Goal: Check status: Check status

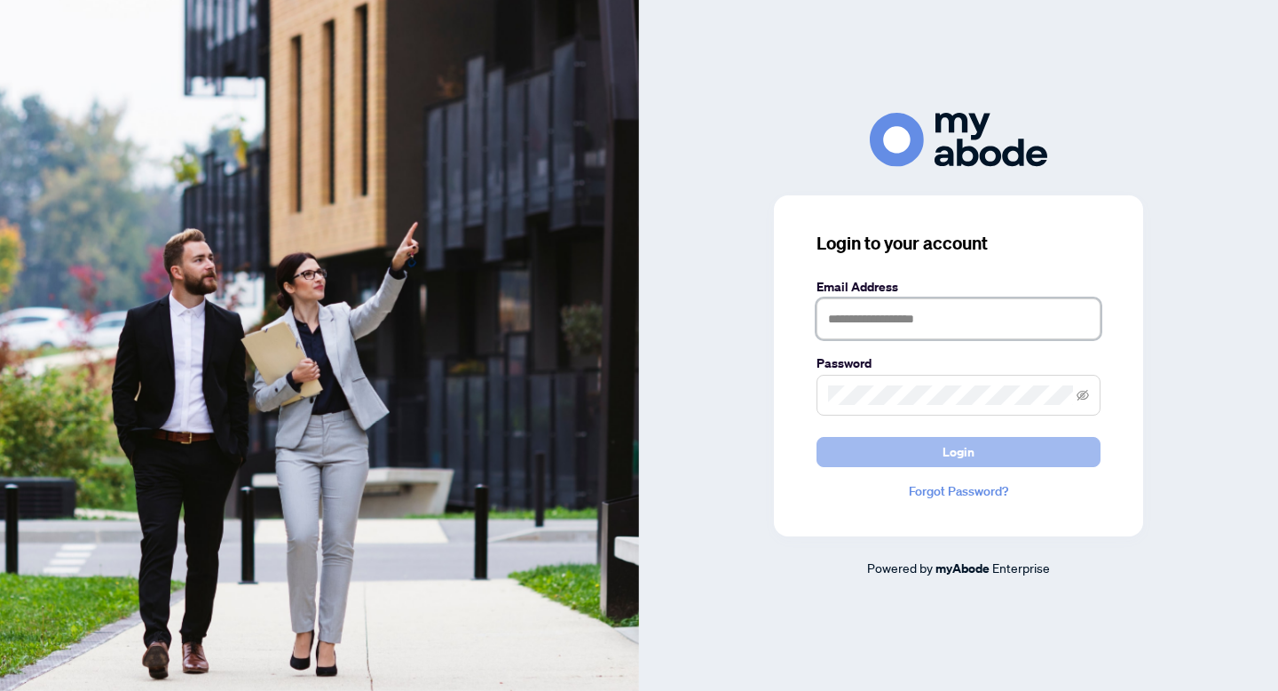
type input "**********"
click at [956, 460] on span "Login" at bounding box center [959, 452] width 32 height 28
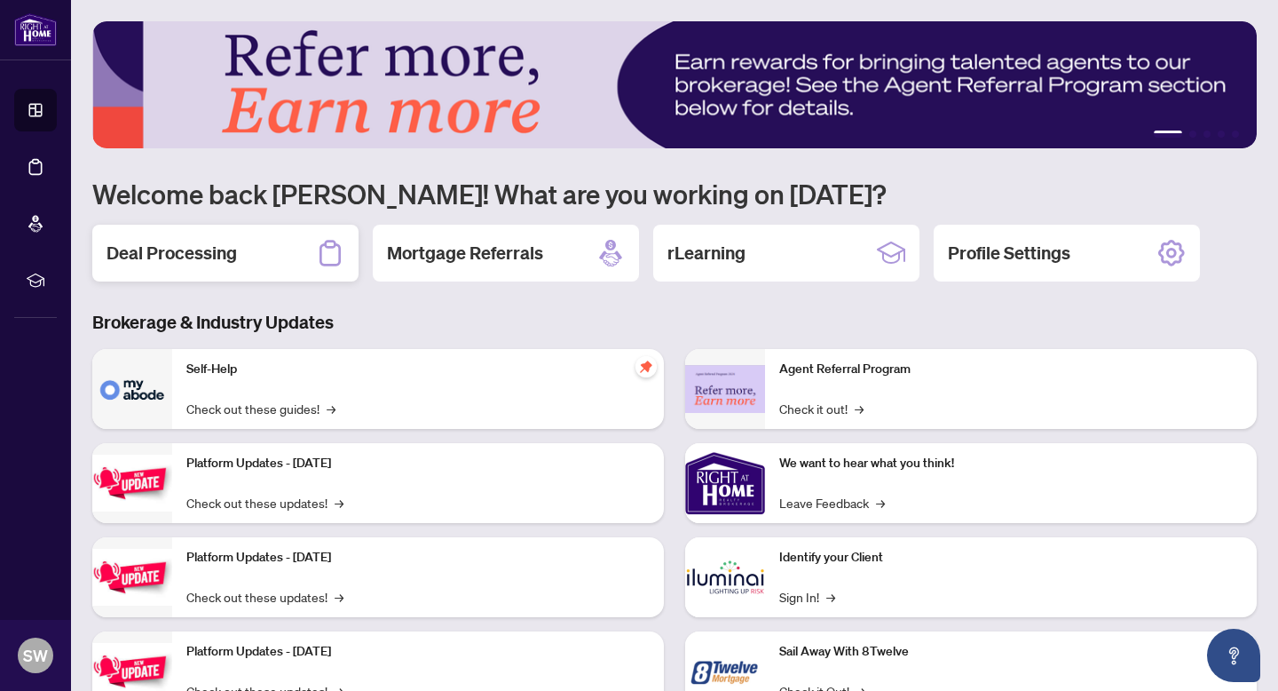
click at [201, 254] on h2 "Deal Processing" at bounding box center [172, 253] width 130 height 25
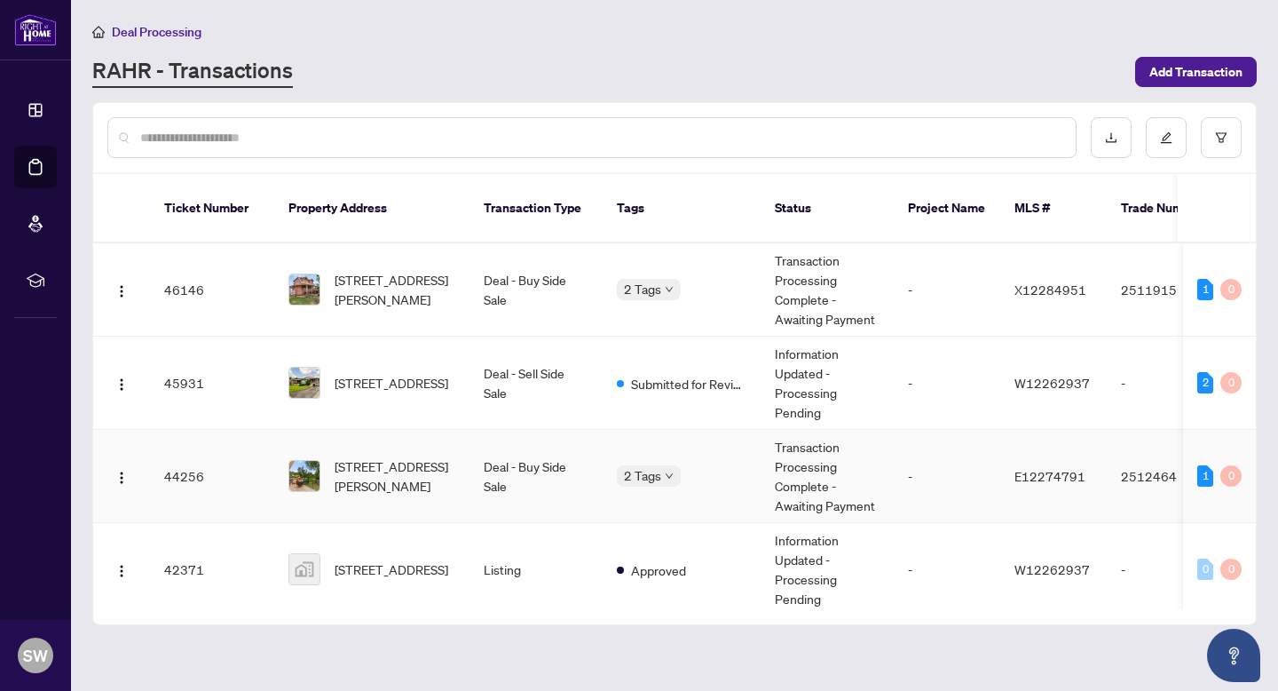
click at [842, 466] on td "Transaction Processing Complete - Awaiting Payment" at bounding box center [827, 476] width 133 height 93
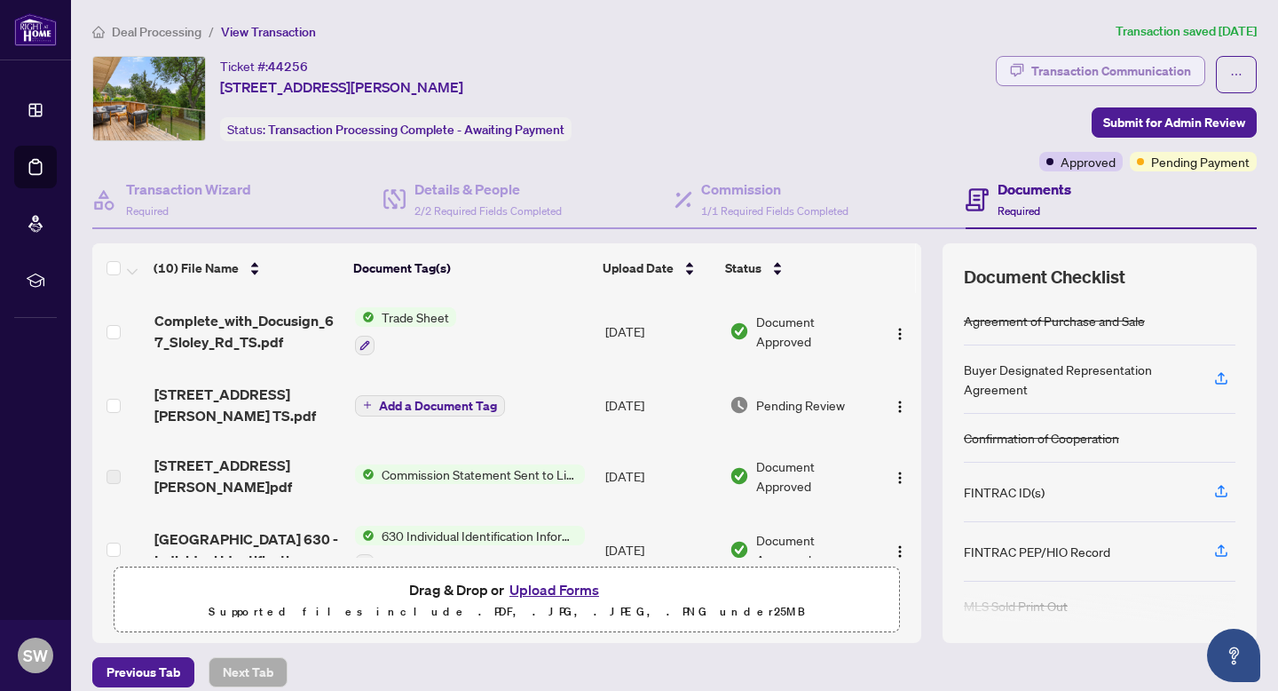
click at [1121, 71] on div "Transaction Communication" at bounding box center [1111, 71] width 160 height 28
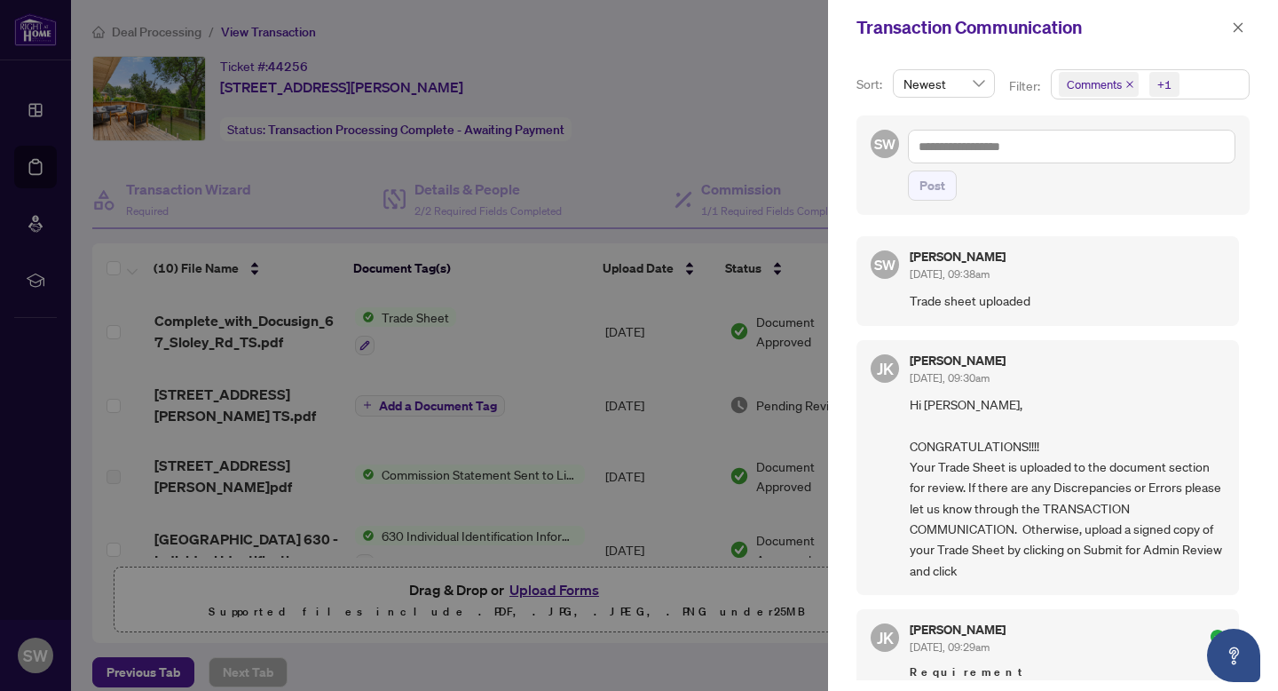
click at [698, 45] on div at bounding box center [639, 345] width 1278 height 691
click at [1243, 27] on icon "close" at bounding box center [1238, 27] width 12 height 12
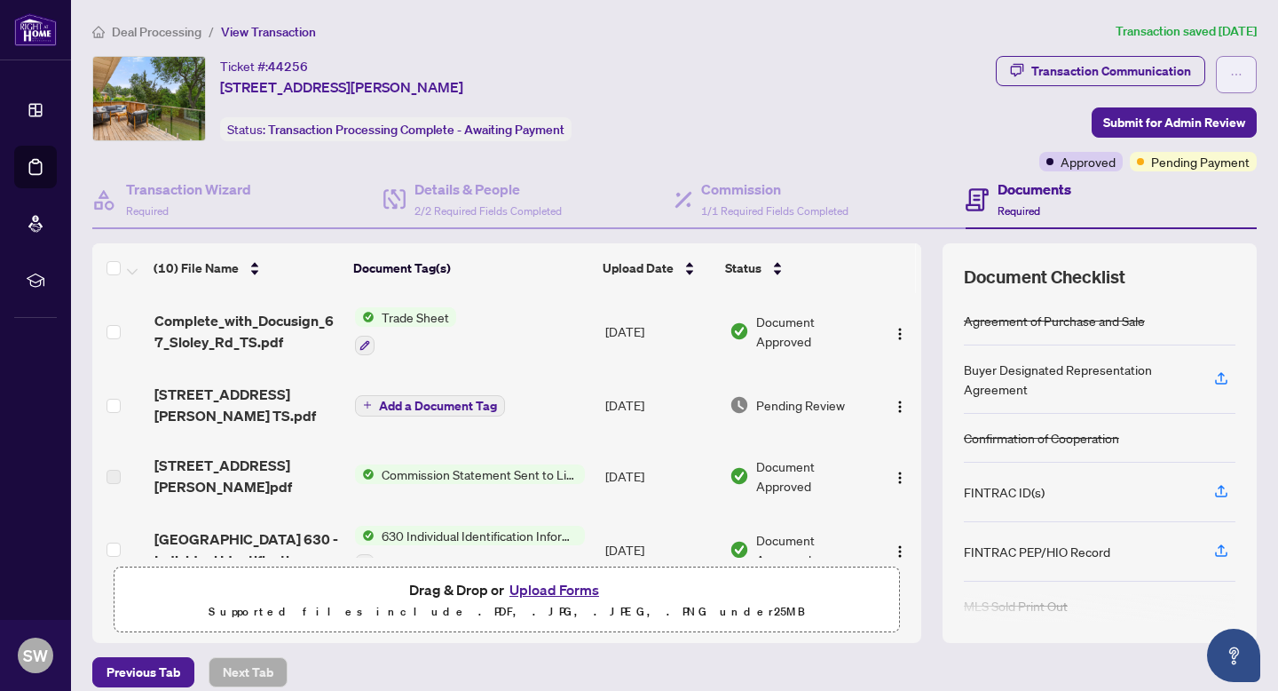
click at [1245, 80] on button "button" at bounding box center [1236, 74] width 41 height 37
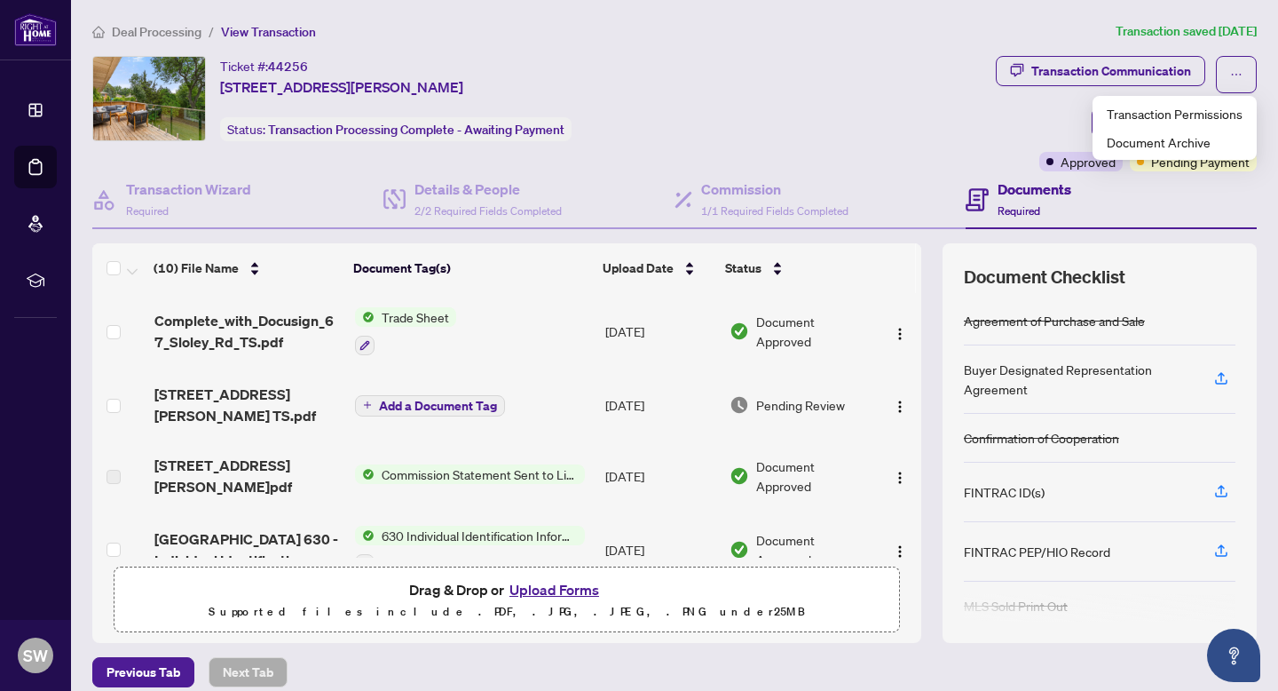
click at [774, 34] on ol "Deal Processing / View Transaction" at bounding box center [600, 31] width 1016 height 20
